Goal: Task Accomplishment & Management: Use online tool/utility

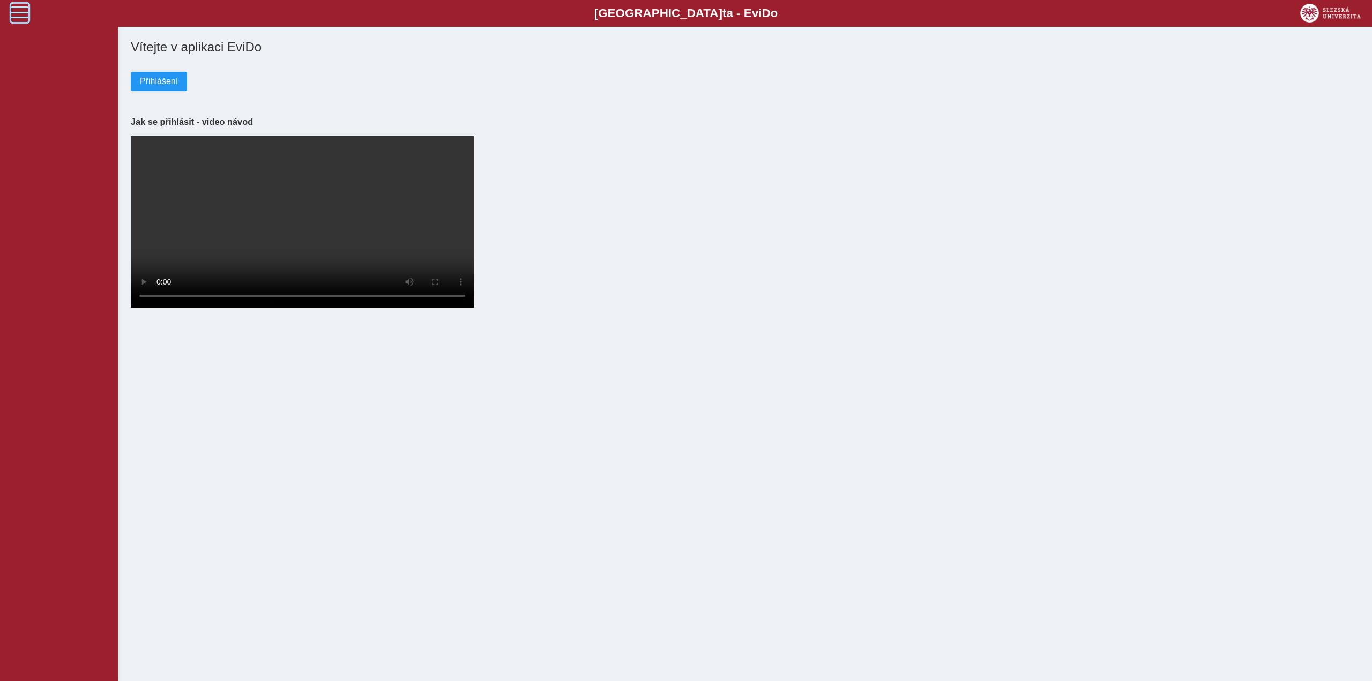
click at [19, 15] on span at bounding box center [19, 12] width 17 height 17
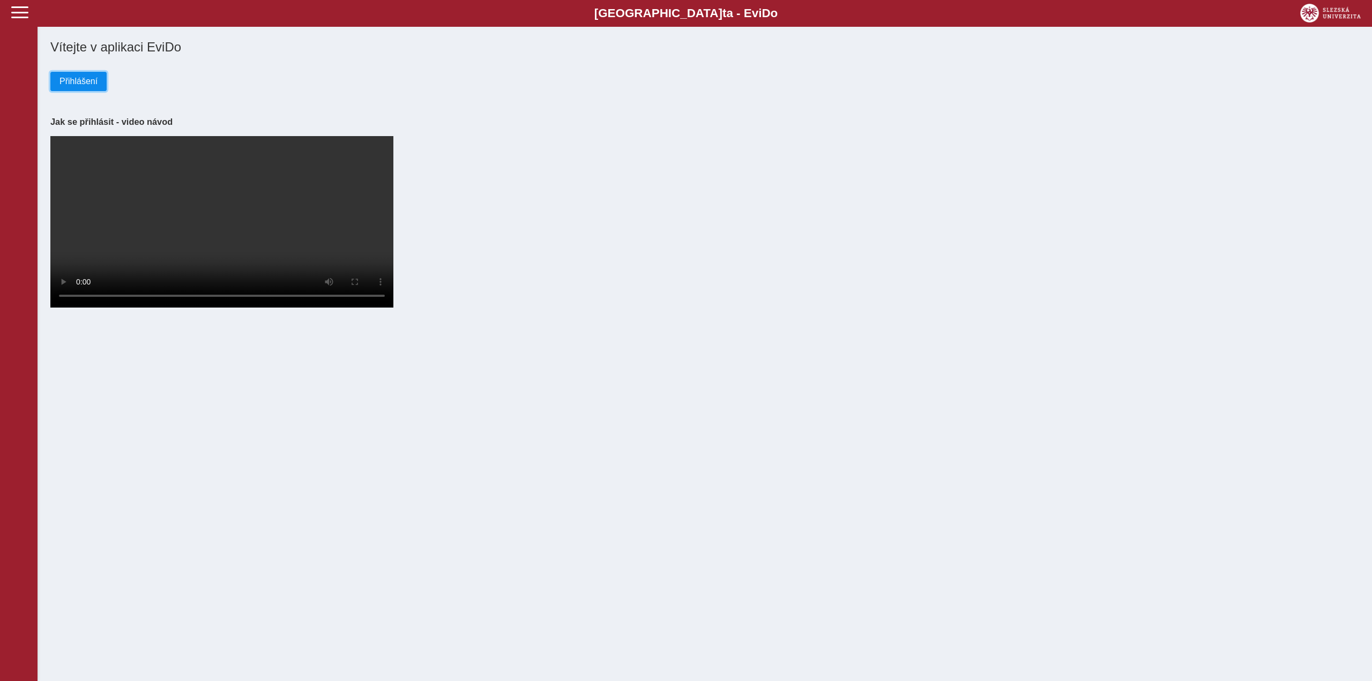
click at [76, 80] on span "Přihlášení" at bounding box center [78, 82] width 38 height 10
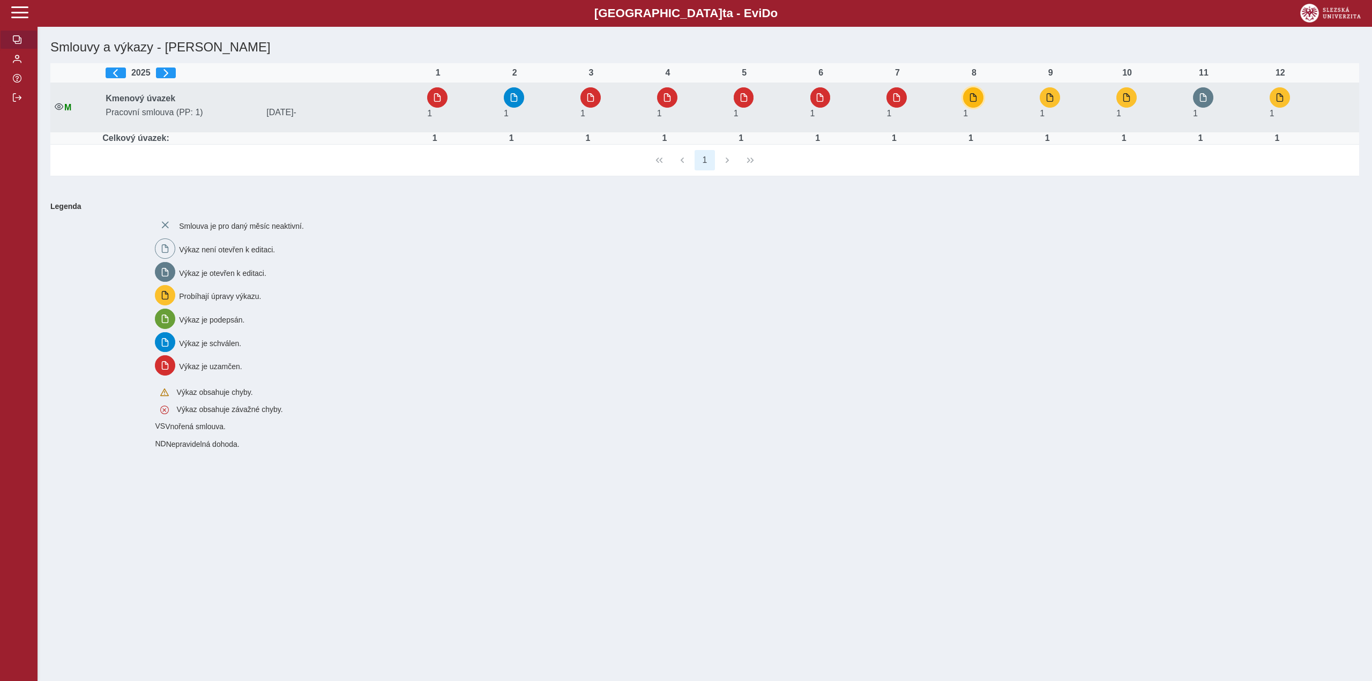
click at [979, 88] on button "button" at bounding box center [973, 97] width 20 height 20
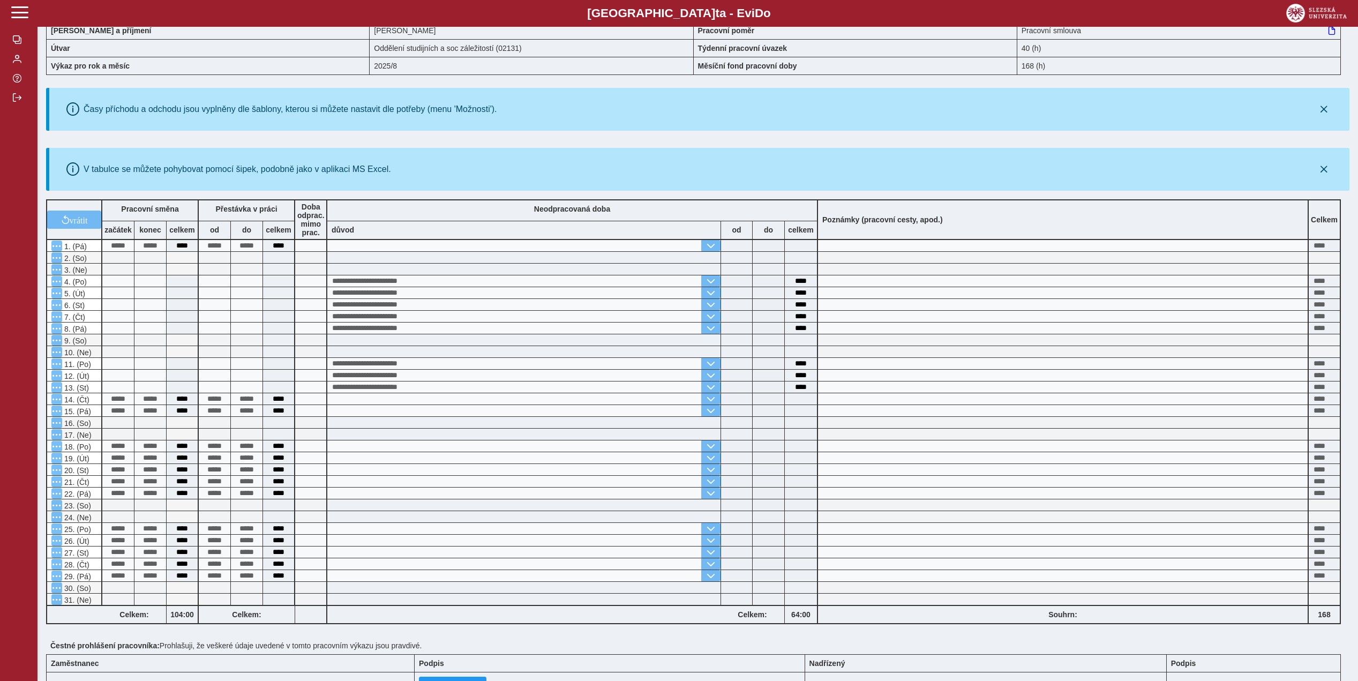
scroll to position [148, 0]
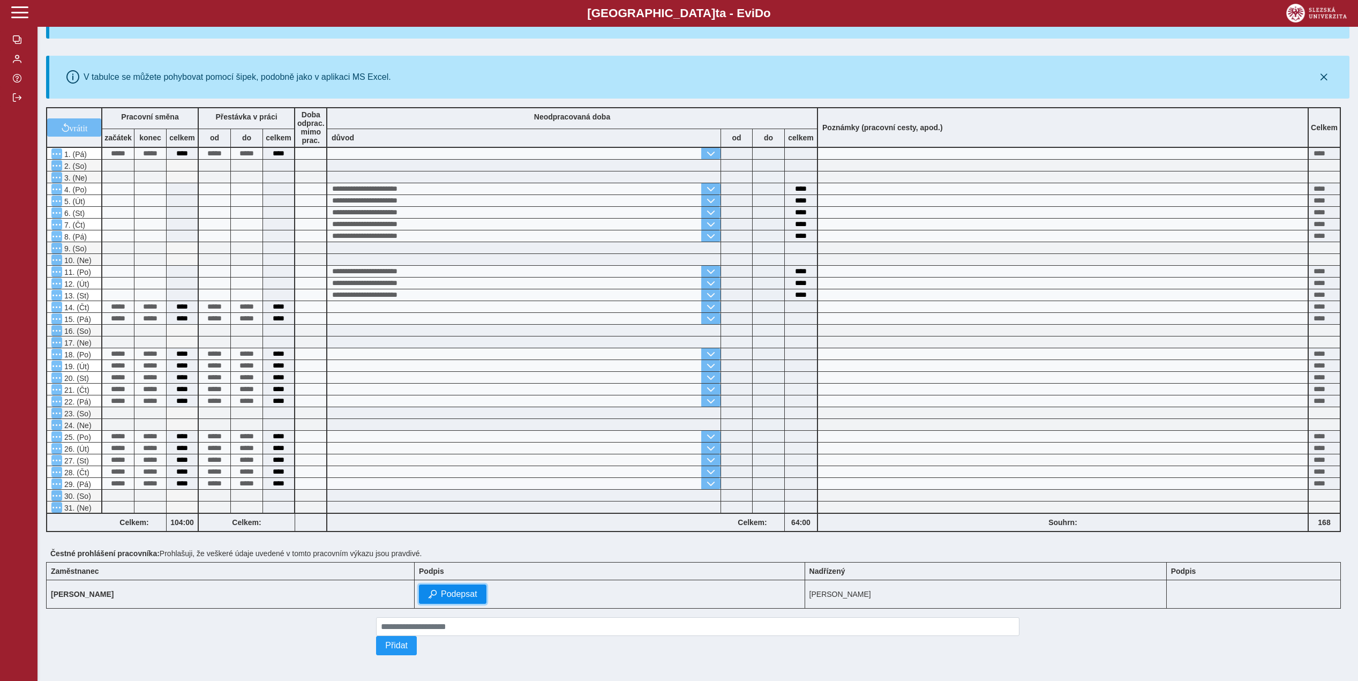
click at [448, 589] on span "Podepsat" at bounding box center [459, 594] width 36 height 10
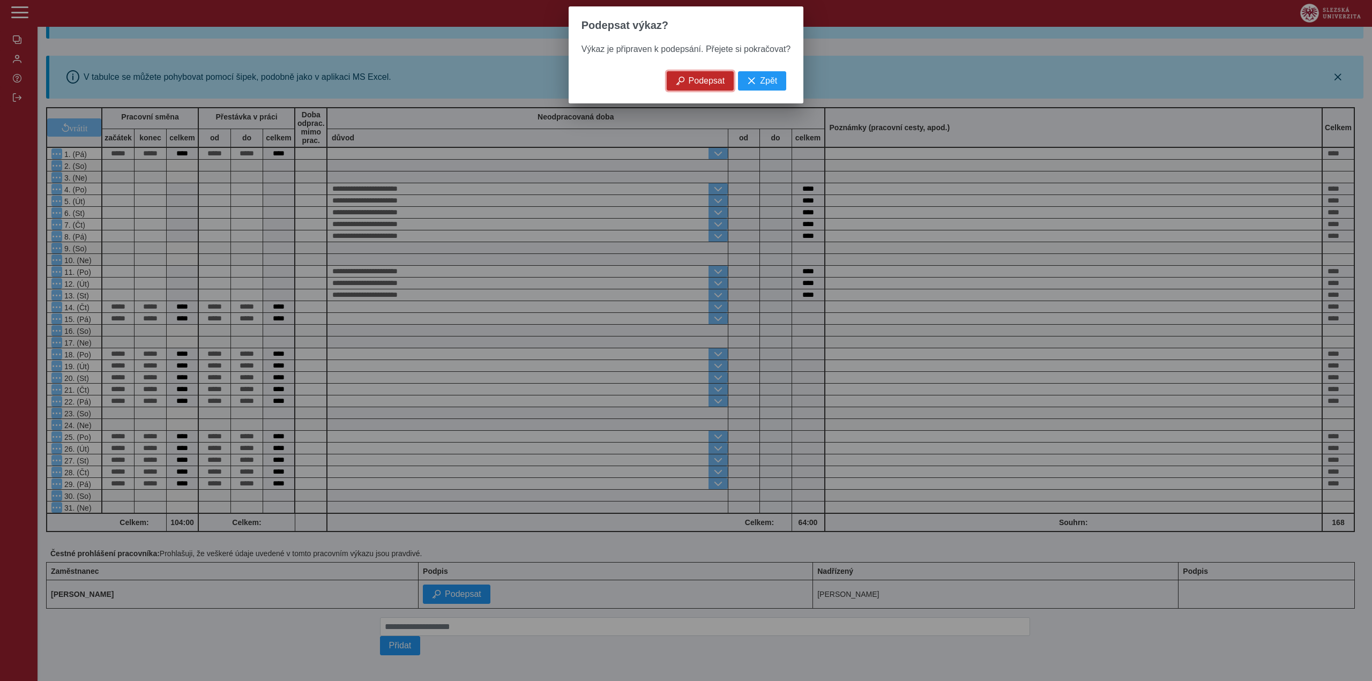
click at [697, 86] on span "Podepsat" at bounding box center [706, 81] width 36 height 10
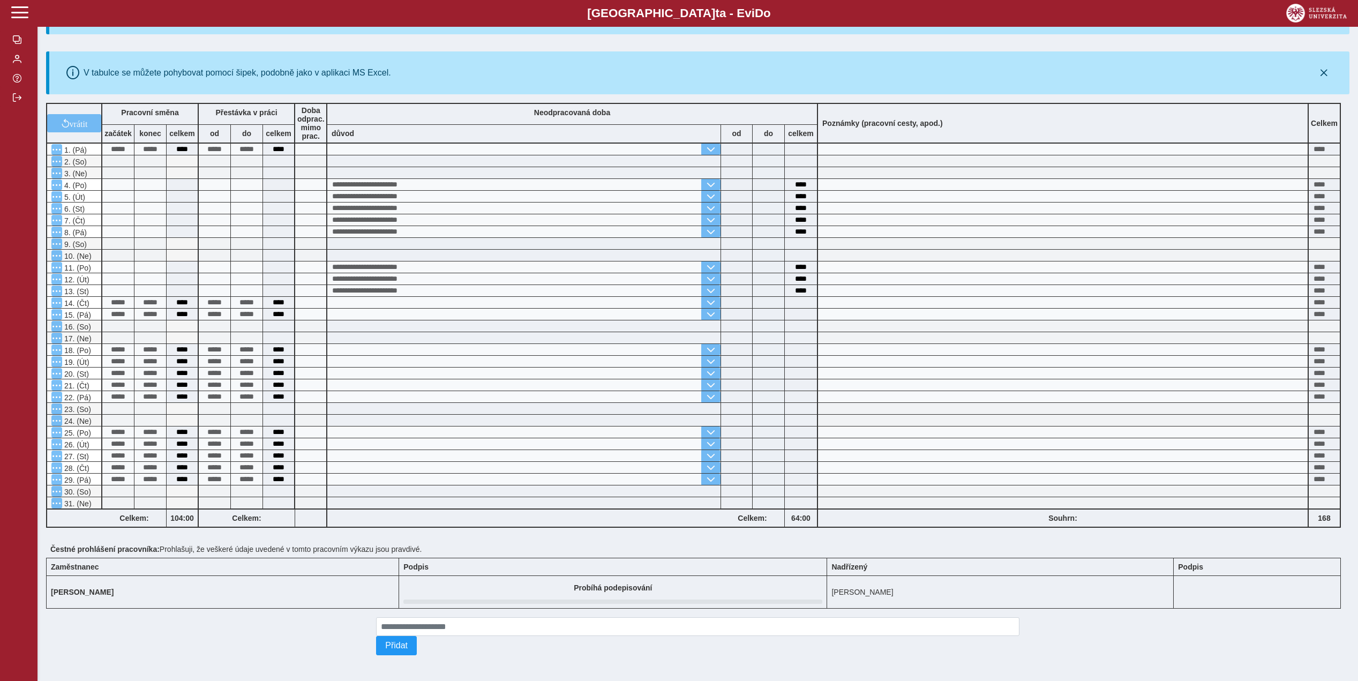
scroll to position [0, 0]
